Goal: Task Accomplishment & Management: Manage account settings

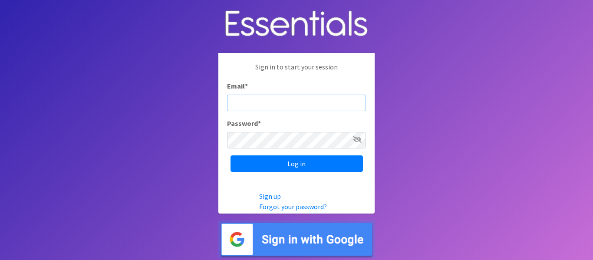
click at [288, 99] on input "Email *" at bounding box center [296, 103] width 139 height 17
type input "[EMAIL_ADDRESS][DOMAIN_NAME]"
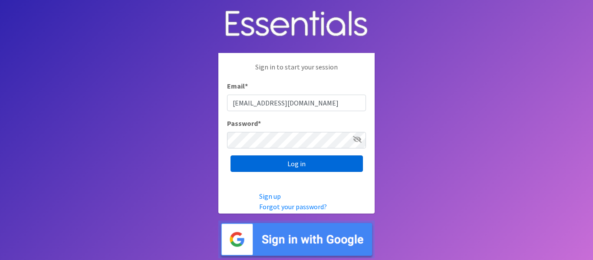
click at [311, 166] on input "Log in" at bounding box center [297, 163] width 132 height 17
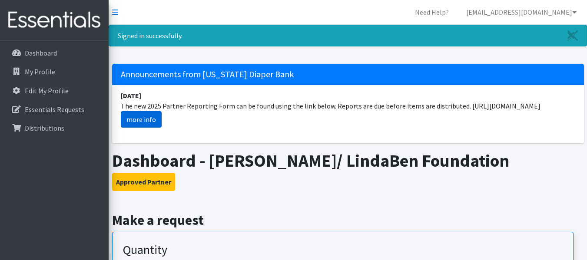
click at [138, 128] on link "more info" at bounding box center [141, 119] width 41 height 17
